Goal: Transaction & Acquisition: Purchase product/service

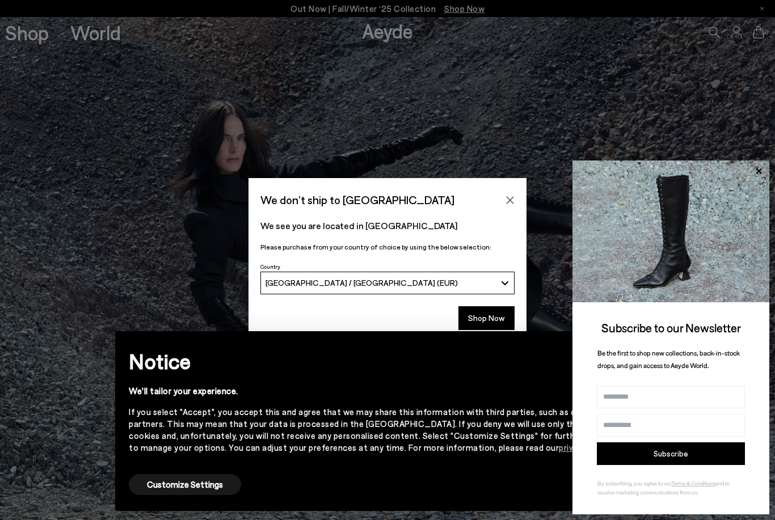
click at [455, 286] on div "[GEOGRAPHIC_DATA] / [GEOGRAPHIC_DATA] (EUR)" at bounding box center [381, 283] width 231 height 10
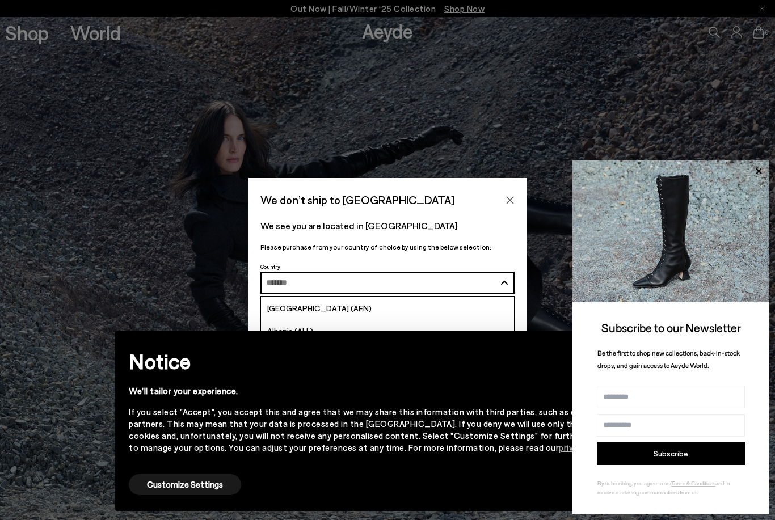
click at [444, 281] on input "Search and Enter" at bounding box center [381, 283] width 230 height 9
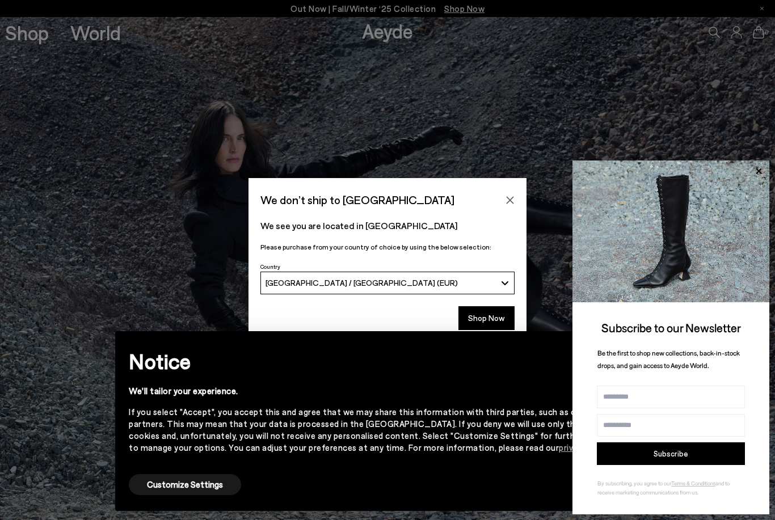
click at [444, 280] on div "[GEOGRAPHIC_DATA] / [GEOGRAPHIC_DATA] (EUR)" at bounding box center [381, 283] width 231 height 10
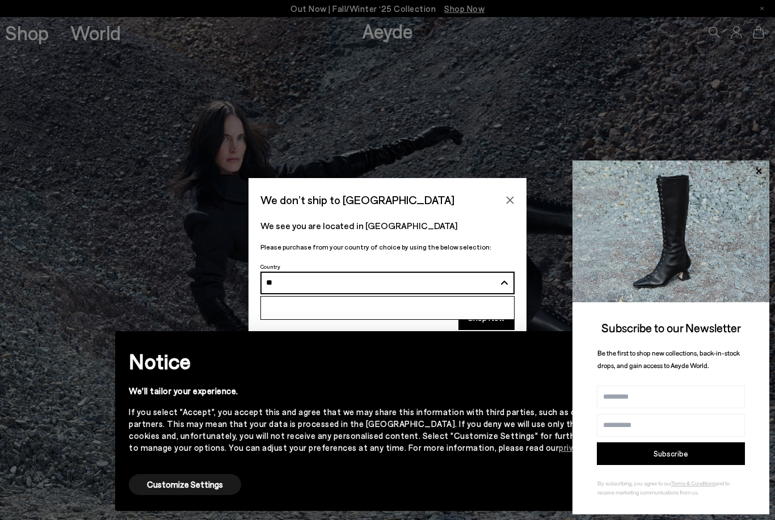
type input "*"
click at [762, 171] on icon at bounding box center [758, 171] width 15 height 15
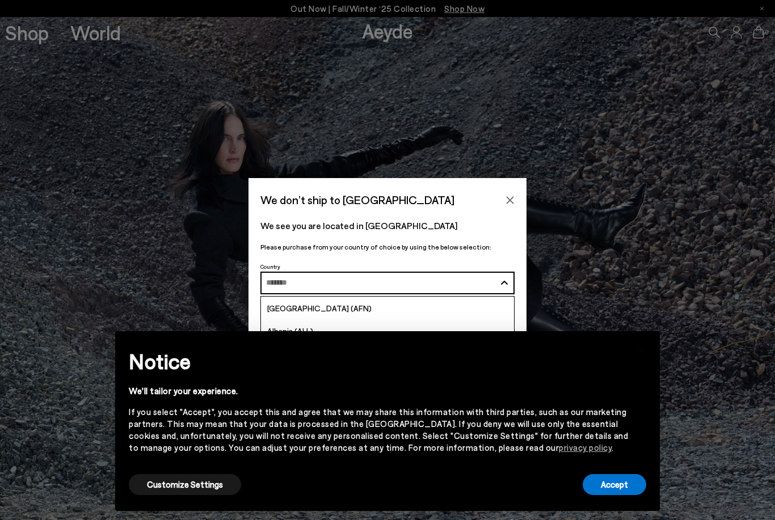
click at [606, 491] on button "Accept" at bounding box center [615, 484] width 64 height 21
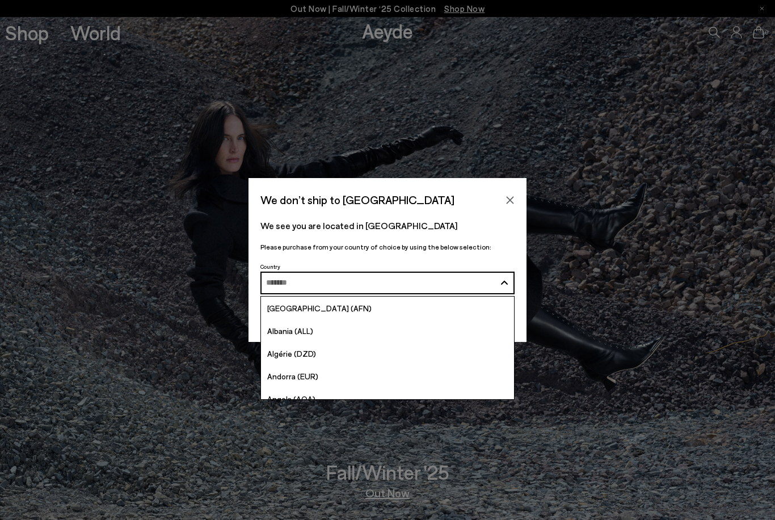
click at [362, 285] on input "Search and Enter" at bounding box center [381, 283] width 230 height 9
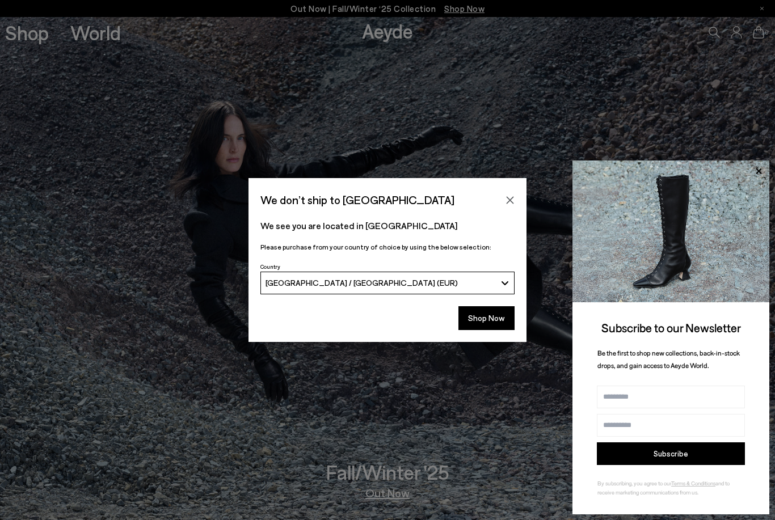
click at [348, 283] on span "[GEOGRAPHIC_DATA] / [GEOGRAPHIC_DATA] (EUR)" at bounding box center [362, 283] width 192 height 10
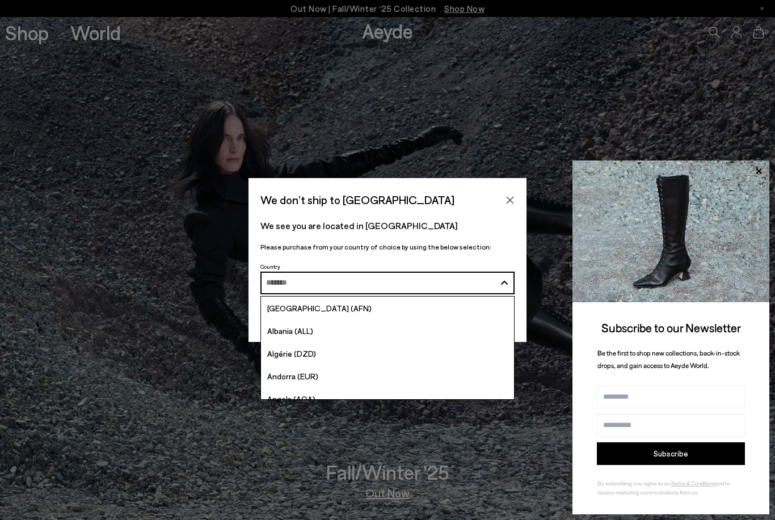
click at [339, 284] on input "Search and Enter" at bounding box center [381, 283] width 230 height 9
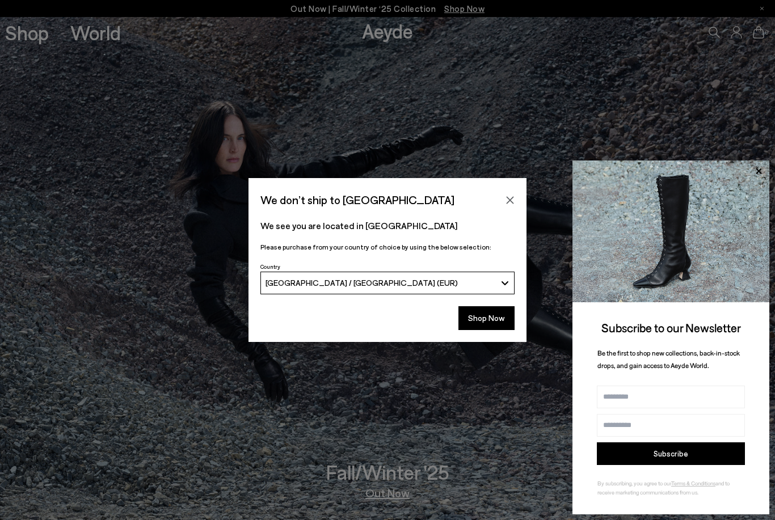
click at [339, 283] on span "[GEOGRAPHIC_DATA] / [GEOGRAPHIC_DATA] (EUR)" at bounding box center [362, 283] width 192 height 10
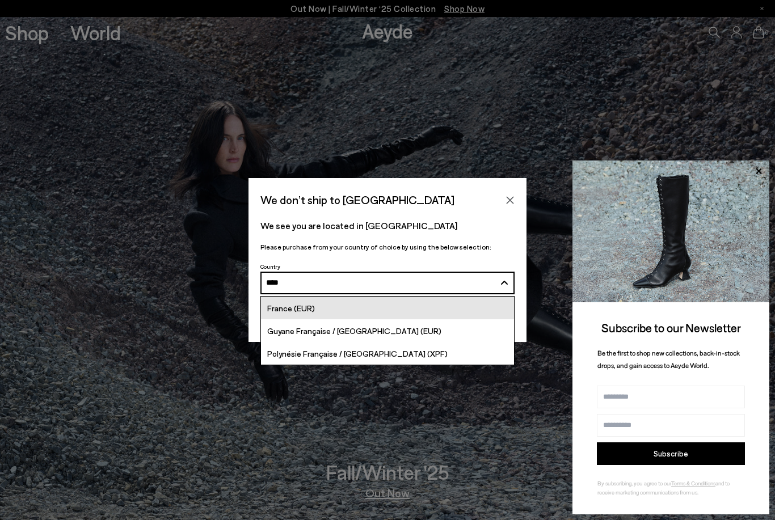
type input "****"
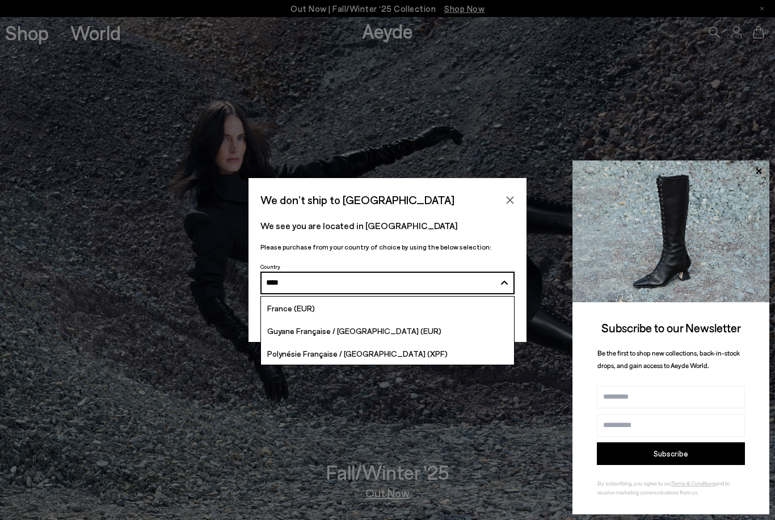
click at [285, 307] on span "France (EUR)" at bounding box center [291, 309] width 48 height 10
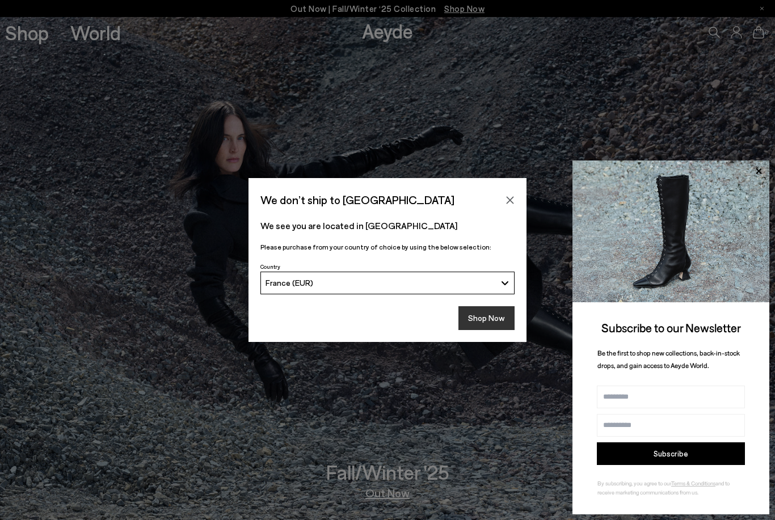
click at [494, 320] on button "Shop Now" at bounding box center [487, 318] width 56 height 24
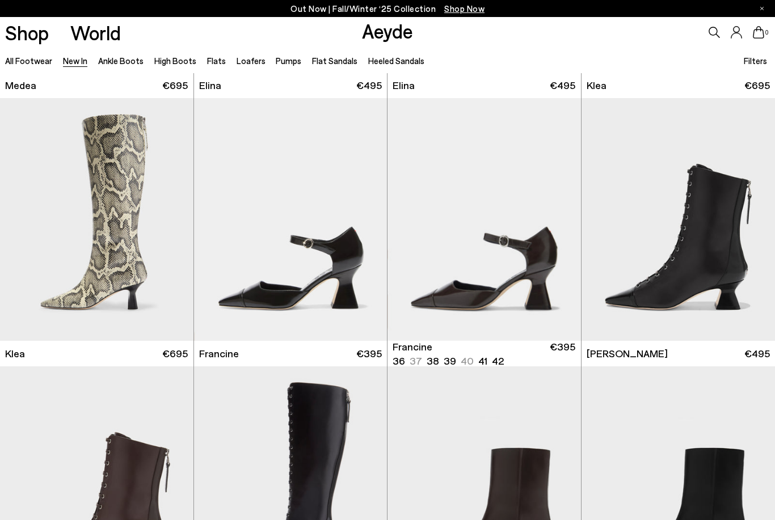
scroll to position [1557, 0]
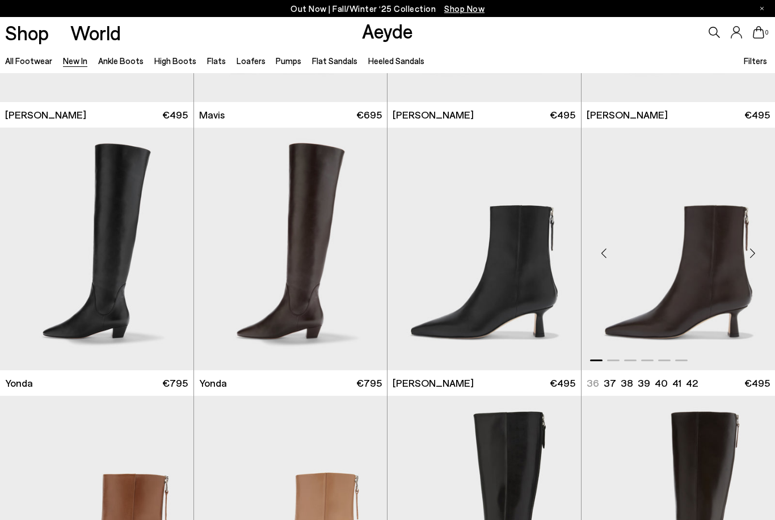
click at [754, 246] on div "Next slide" at bounding box center [753, 254] width 34 height 34
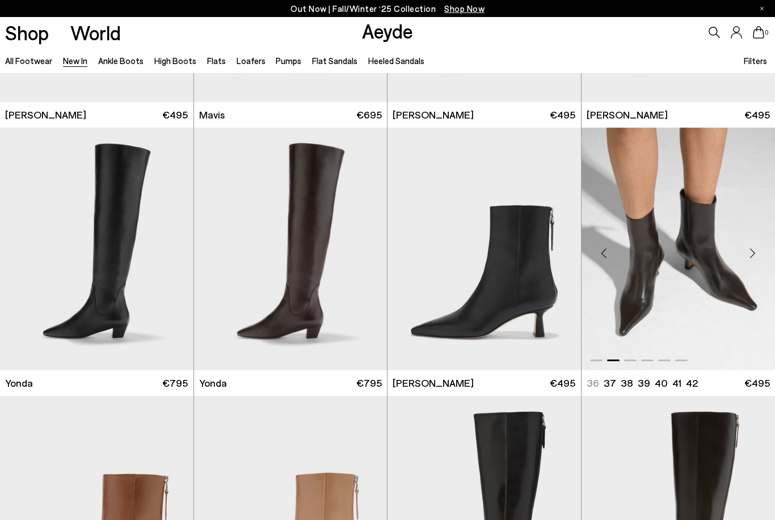
click at [754, 245] on div "Next slide" at bounding box center [753, 254] width 34 height 34
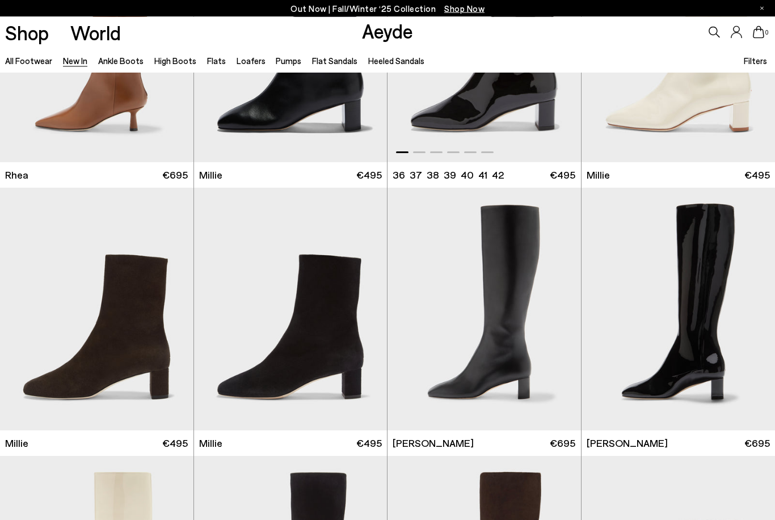
scroll to position [2302, 0]
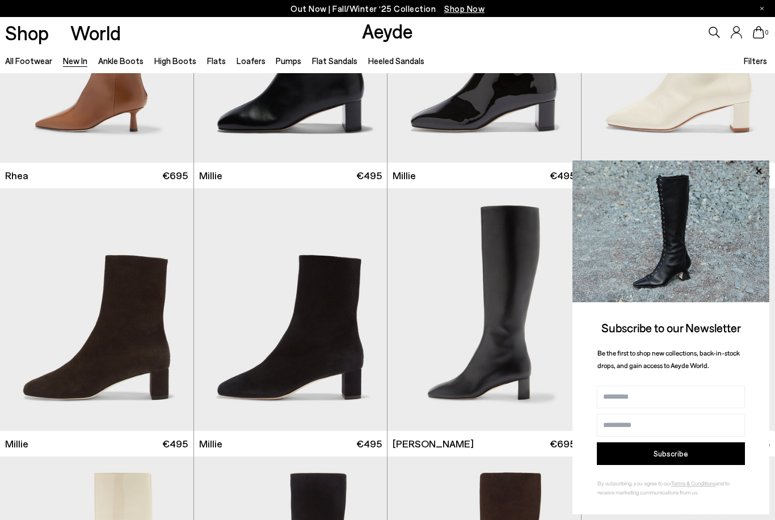
click at [760, 174] on icon at bounding box center [759, 171] width 6 height 6
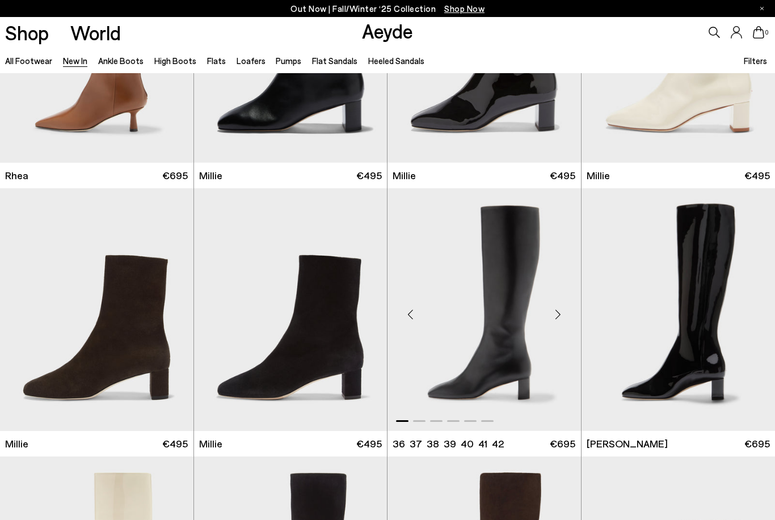
click at [555, 314] on div "Next slide" at bounding box center [558, 314] width 34 height 34
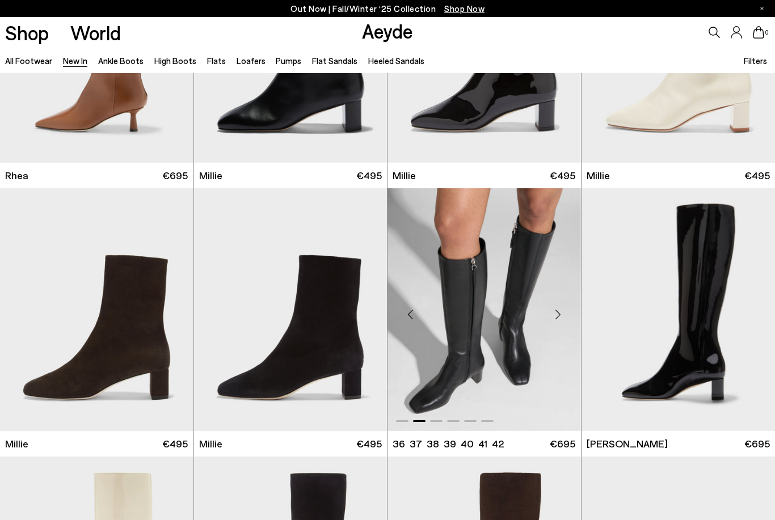
click at [560, 313] on div "Next slide" at bounding box center [558, 314] width 34 height 34
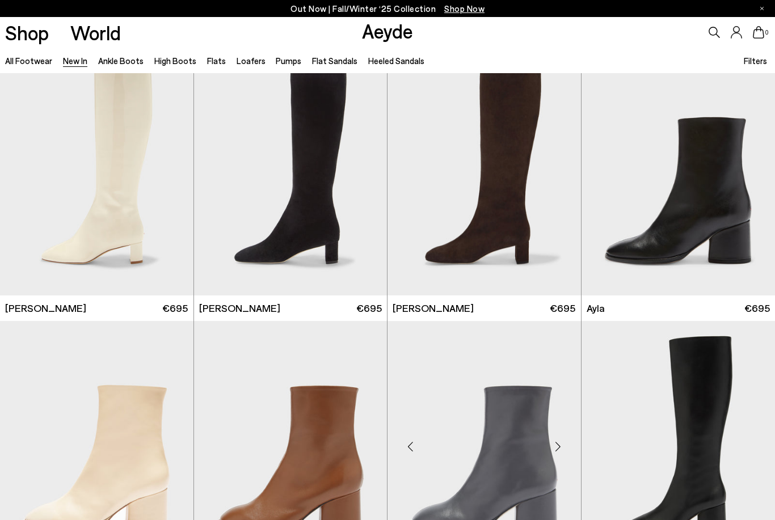
scroll to position [2708, 0]
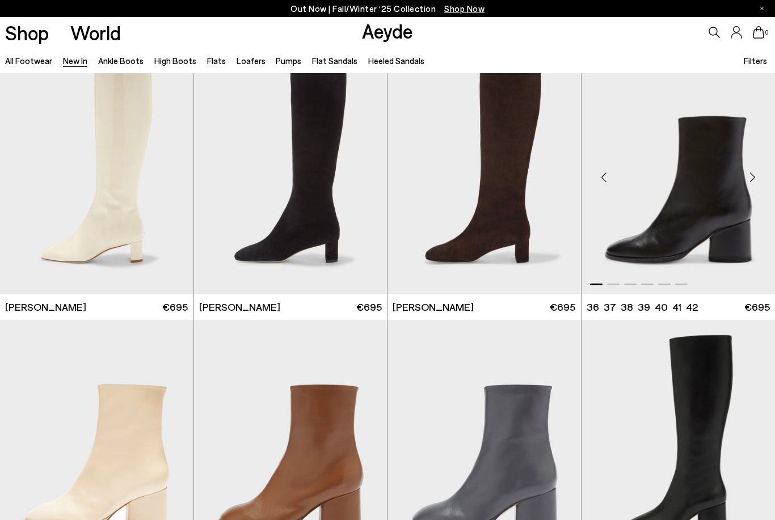
click at [754, 174] on div "Next slide" at bounding box center [753, 177] width 34 height 34
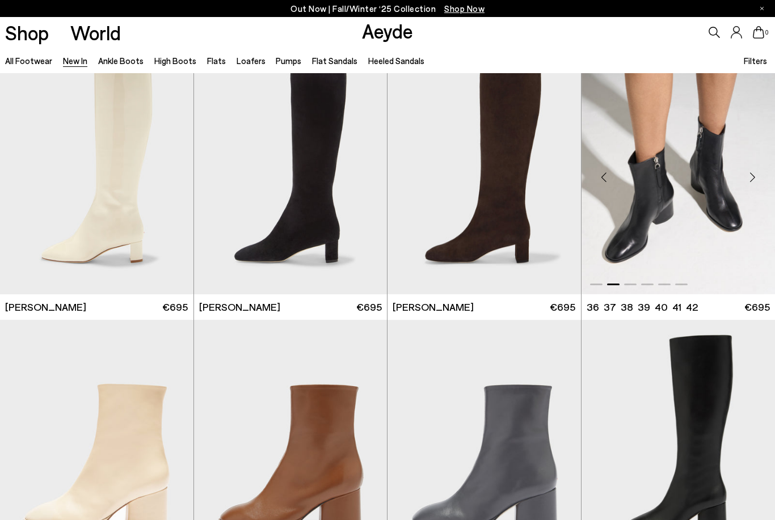
click at [755, 174] on div "Next slide" at bounding box center [753, 177] width 34 height 34
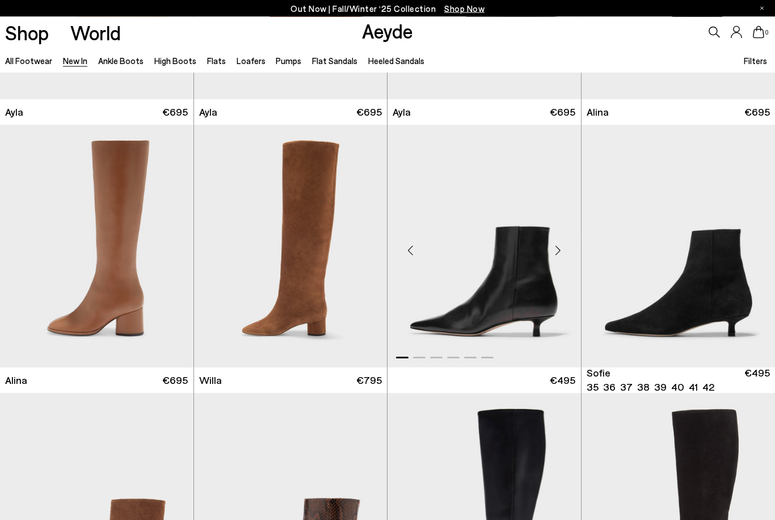
scroll to position [3171, 0]
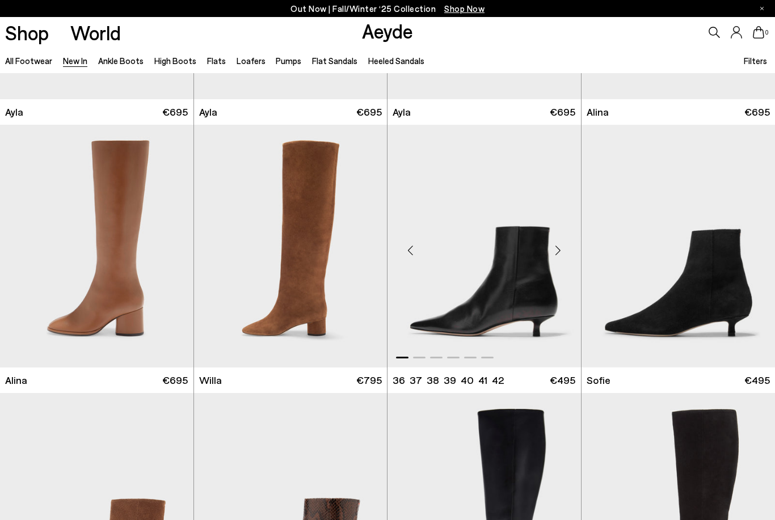
click at [558, 246] on div "Next slide" at bounding box center [558, 251] width 34 height 34
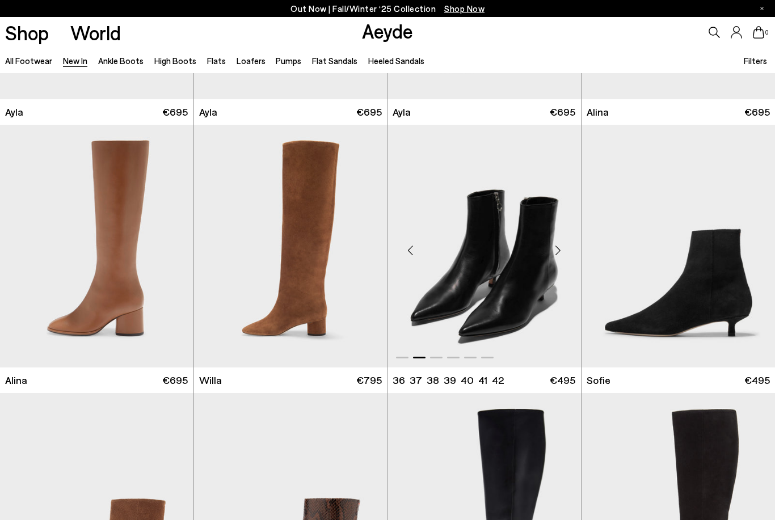
click at [558, 245] on div "Next slide" at bounding box center [558, 251] width 34 height 34
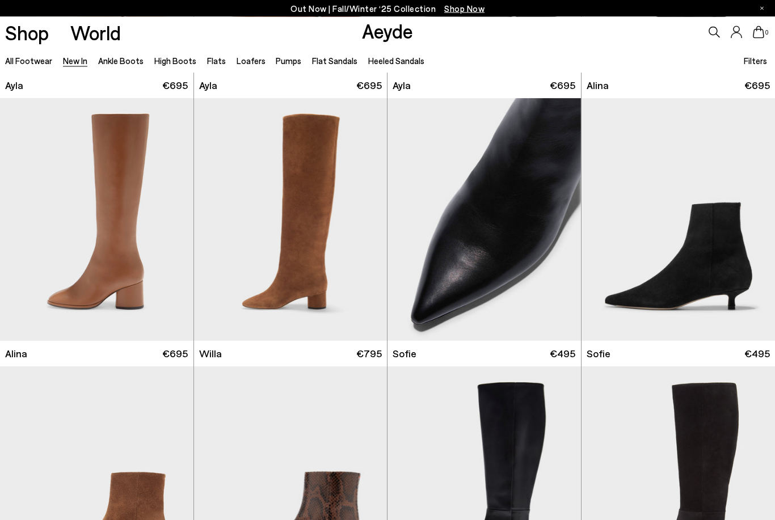
scroll to position [3897, 0]
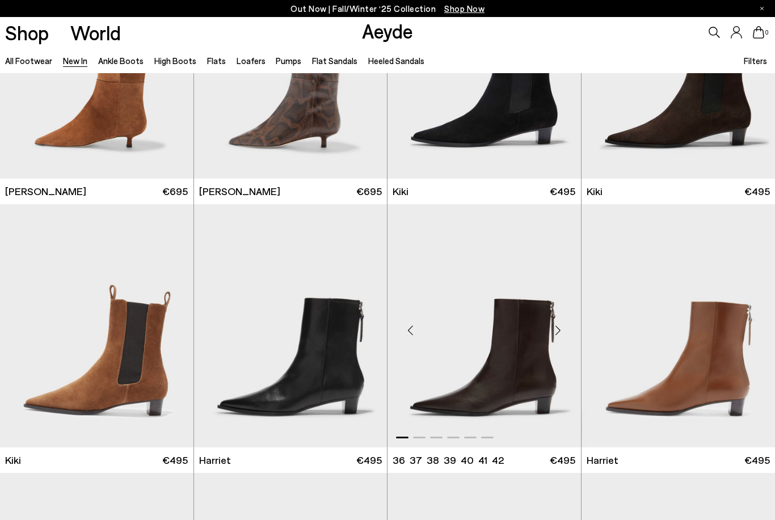
click at [554, 329] on div "Next slide" at bounding box center [558, 330] width 34 height 34
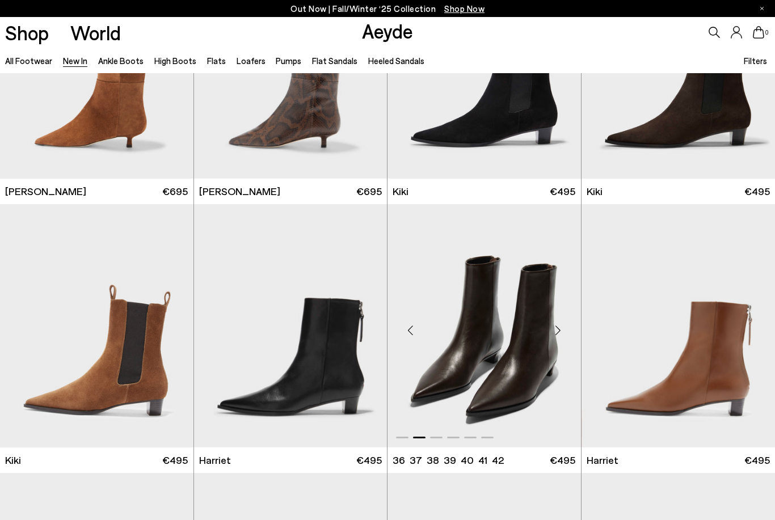
click at [554, 330] on div "Next slide" at bounding box center [558, 330] width 34 height 34
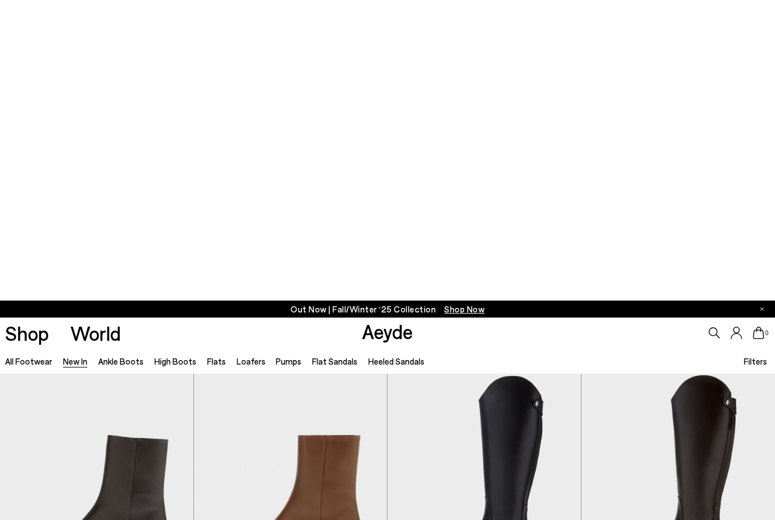
scroll to position [4011, 0]
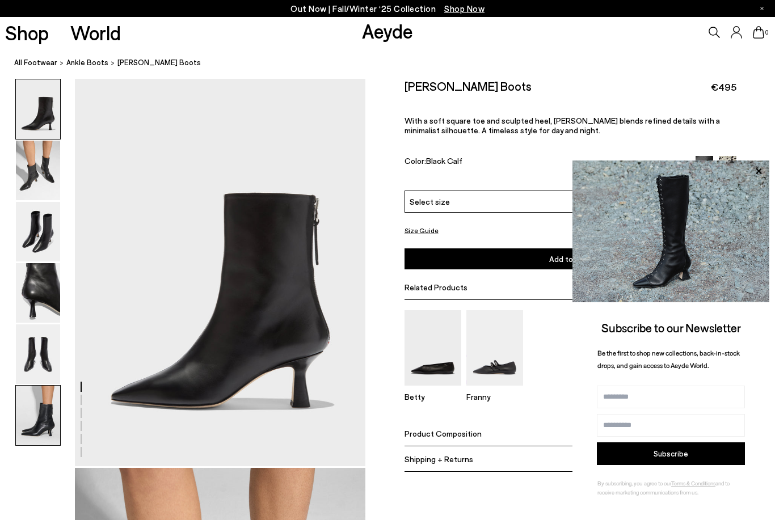
click at [48, 407] on img at bounding box center [38, 416] width 44 height 60
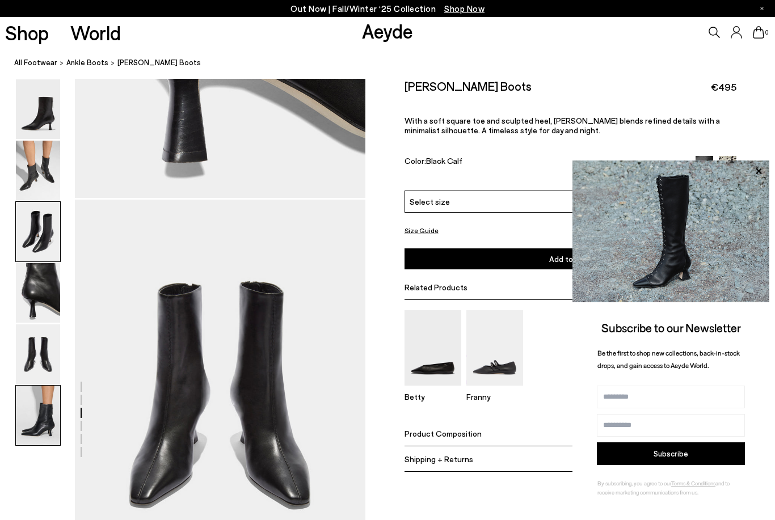
scroll to position [2026, 0]
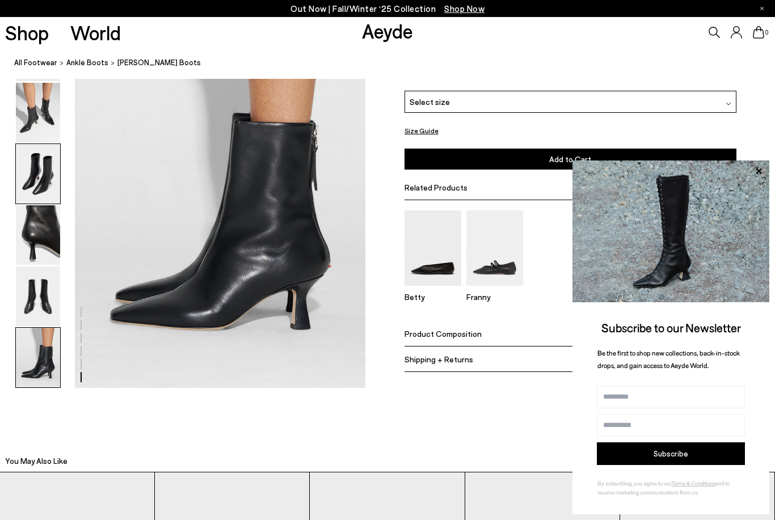
click at [54, 169] on img at bounding box center [38, 174] width 44 height 60
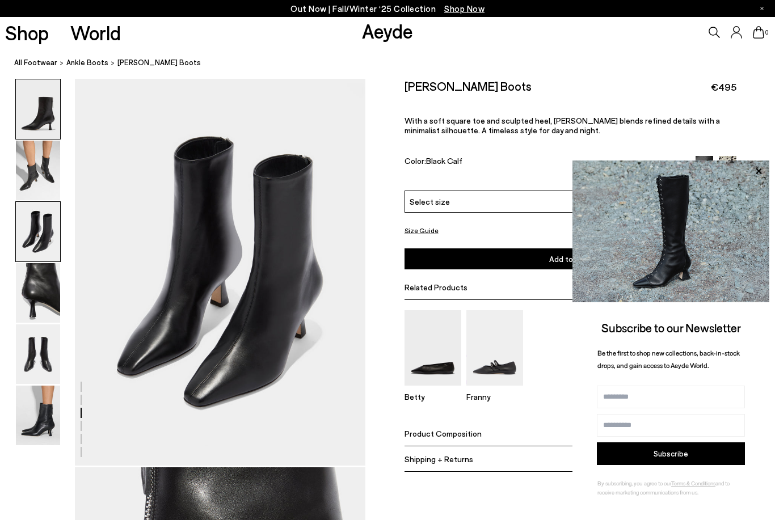
click at [33, 121] on img at bounding box center [38, 109] width 44 height 60
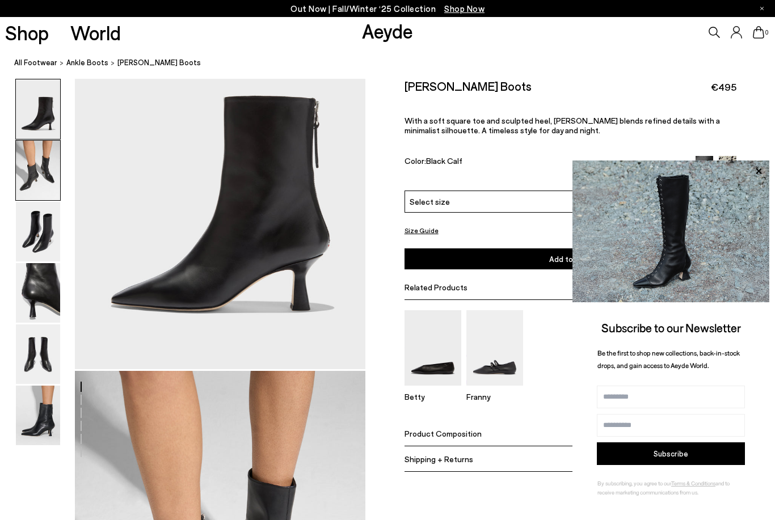
scroll to position [0, 0]
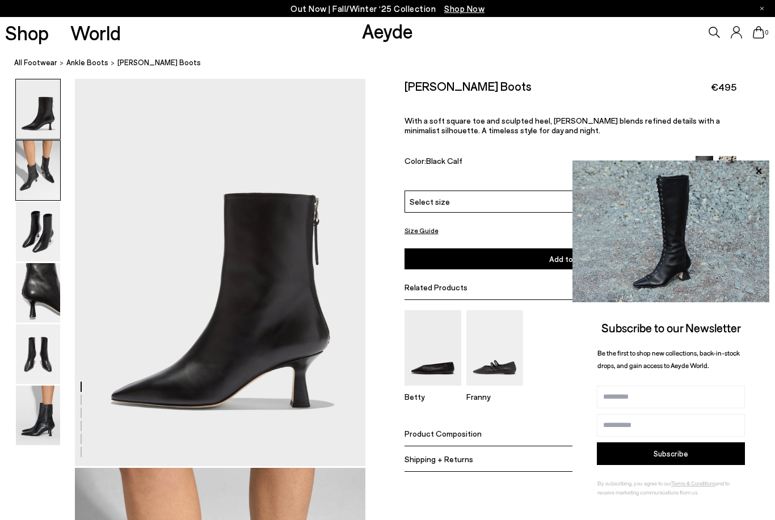
click at [33, 146] on img at bounding box center [38, 171] width 44 height 60
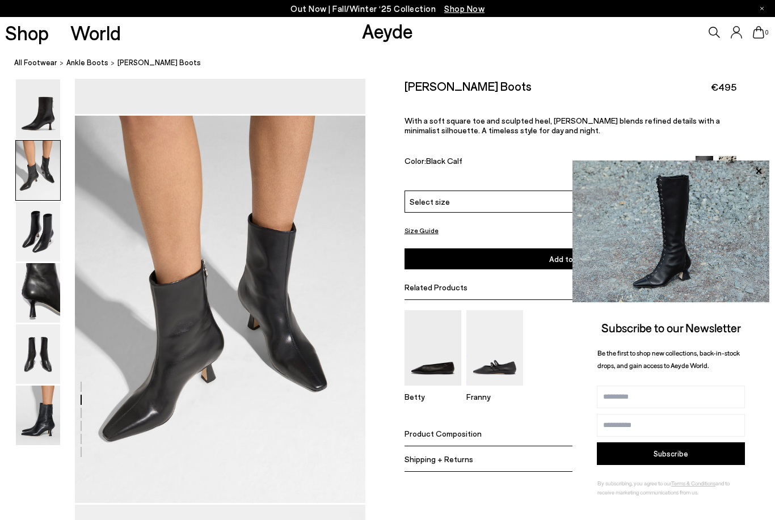
scroll to position [390, 0]
